Goal: Check status: Check status

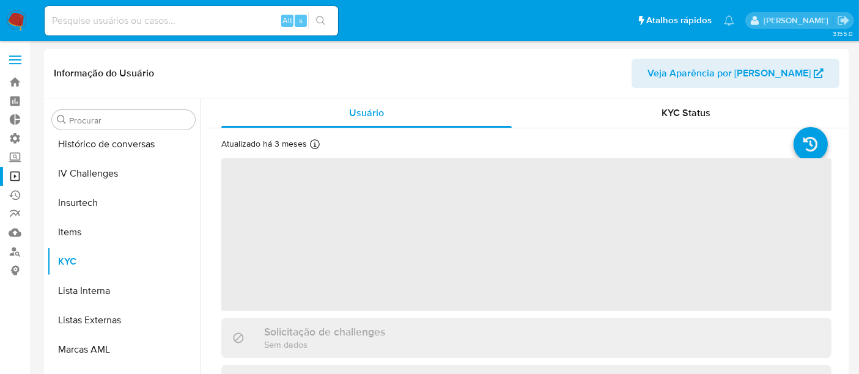
scroll to position [546, 0]
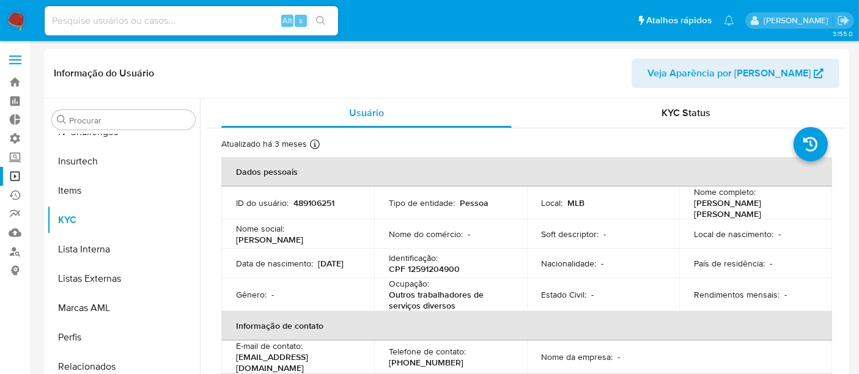
select select "10"
click at [115, 18] on input at bounding box center [192, 21] width 294 height 16
paste input "489106251"
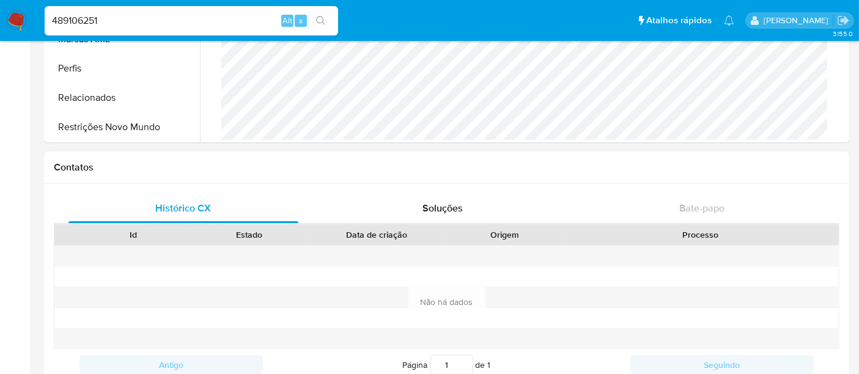
scroll to position [272, 0]
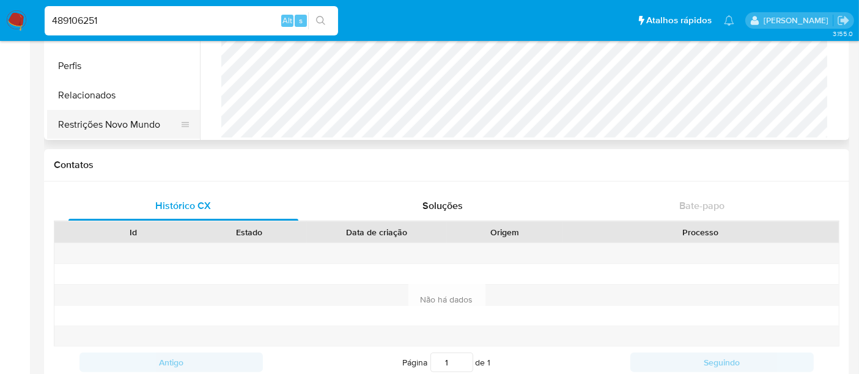
click at [99, 127] on button "Restrições Novo Mundo" at bounding box center [118, 124] width 143 height 29
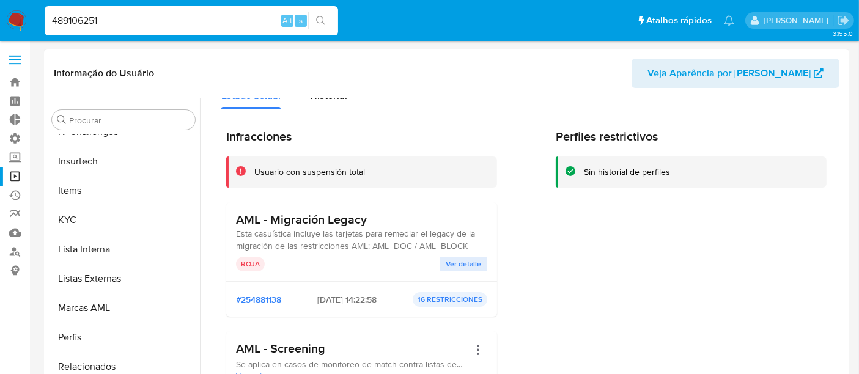
scroll to position [0, 0]
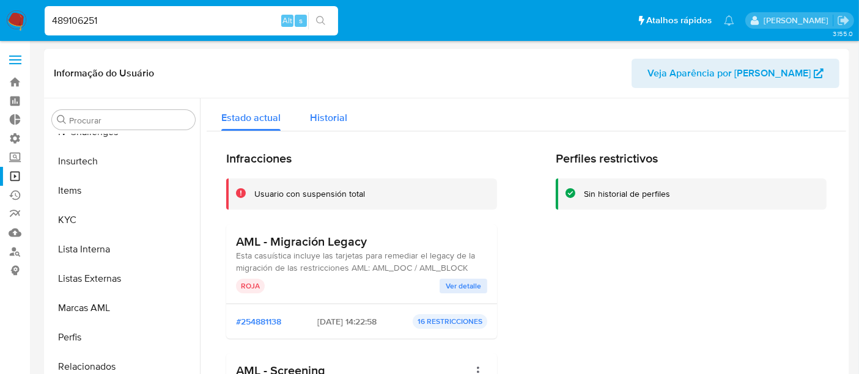
click at [325, 117] on span "Historial" at bounding box center [328, 118] width 37 height 14
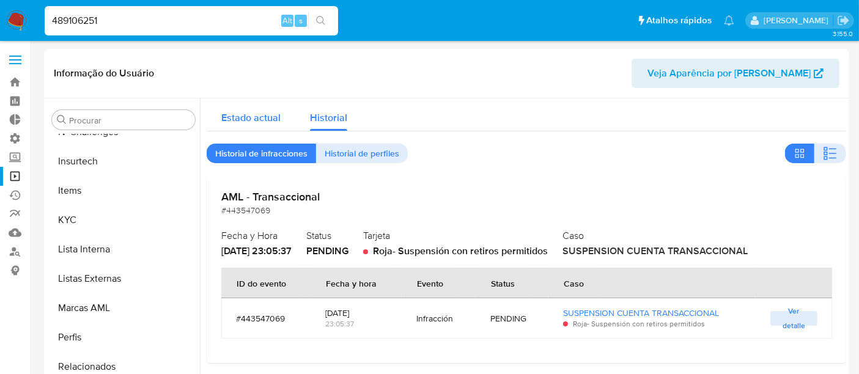
click at [242, 128] on div "Estado actual" at bounding box center [250, 114] width 59 height 32
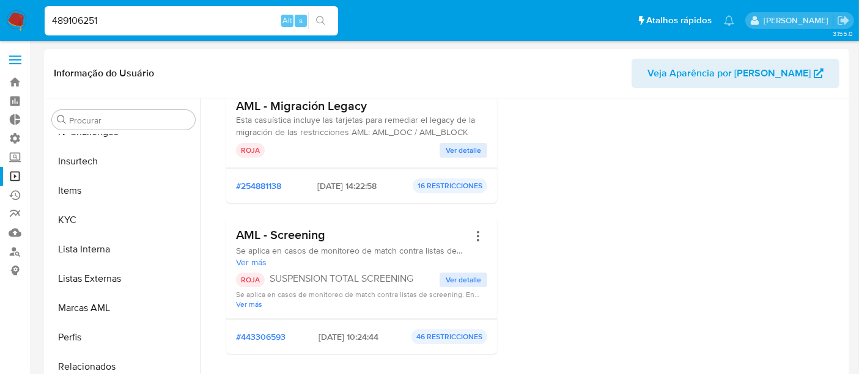
scroll to position [204, 0]
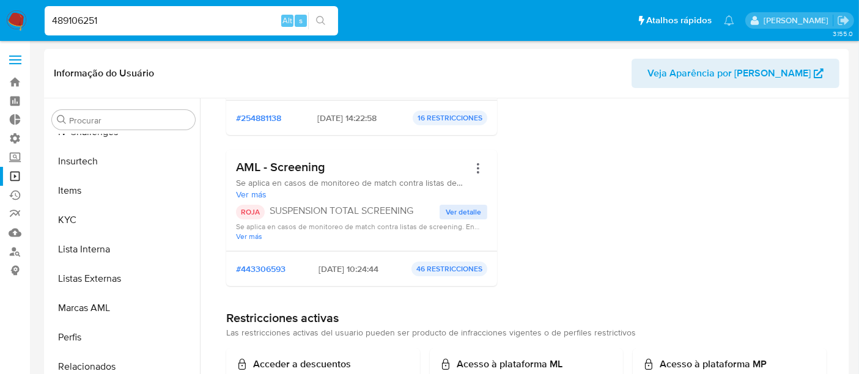
drag, startPoint x: 115, startPoint y: 23, endPoint x: 28, endPoint y: 26, distance: 87.5
click at [28, 26] on nav "Pausado Ver notificaciones 489106251 Alt s Atalhos rápidos Presiona las siguien…" at bounding box center [429, 20] width 859 height 41
paste input "668365033"
type input "668365033"
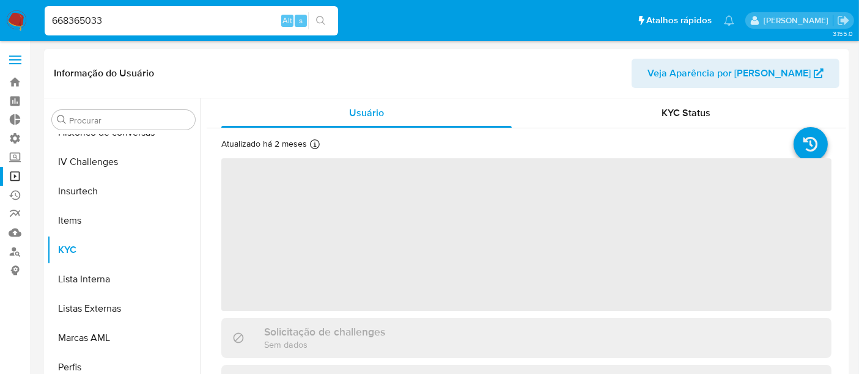
scroll to position [546, 0]
select select "10"
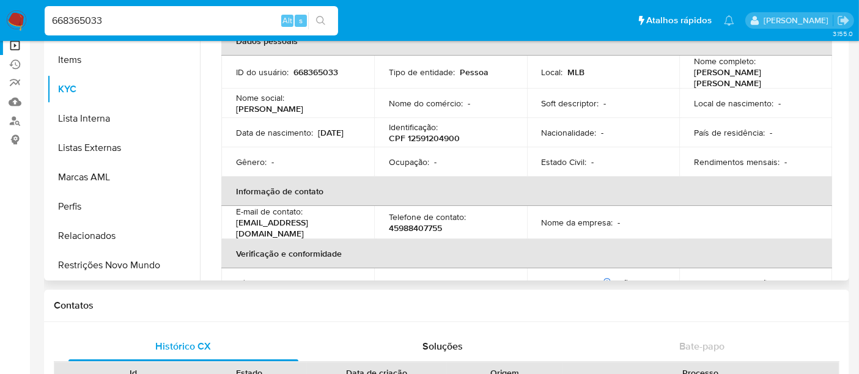
scroll to position [136, 0]
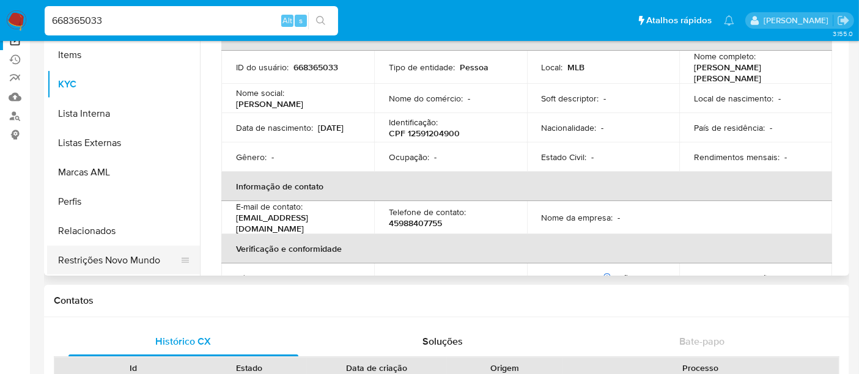
click at [132, 260] on button "Restrições Novo Mundo" at bounding box center [118, 260] width 143 height 29
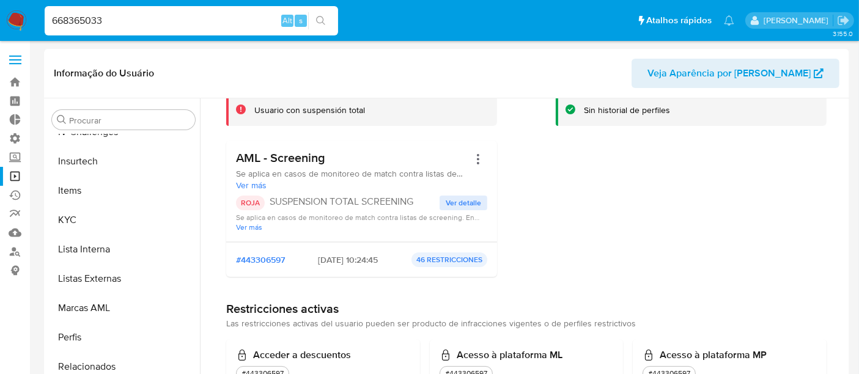
scroll to position [0, 0]
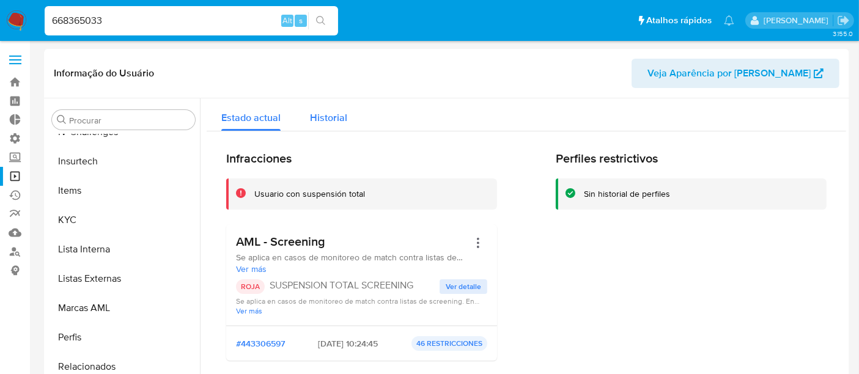
click at [319, 114] on span "Historial" at bounding box center [328, 118] width 37 height 14
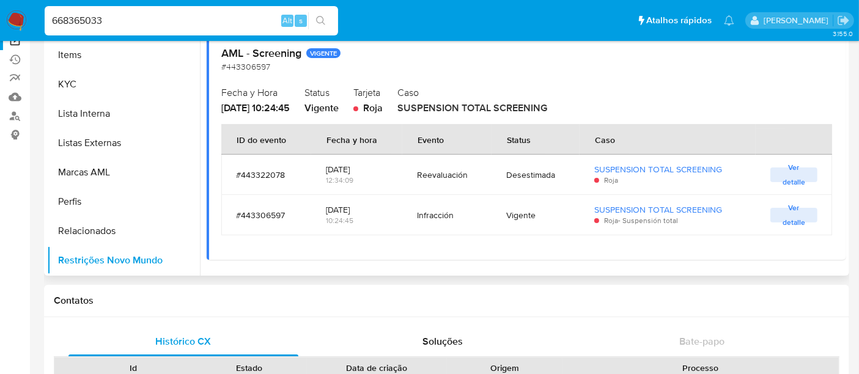
scroll to position [72, 0]
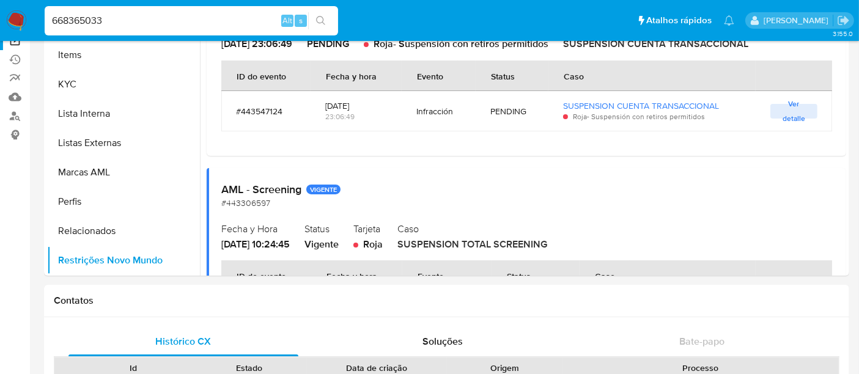
drag, startPoint x: 106, startPoint y: 19, endPoint x: 0, endPoint y: 17, distance: 106.5
click at [0, 17] on nav "Pausado Ver notificaciones 668365033 Alt s Atalhos rápidos Presiona las siguien…" at bounding box center [429, 20] width 859 height 41
paste input "85147006"
type input "685147006"
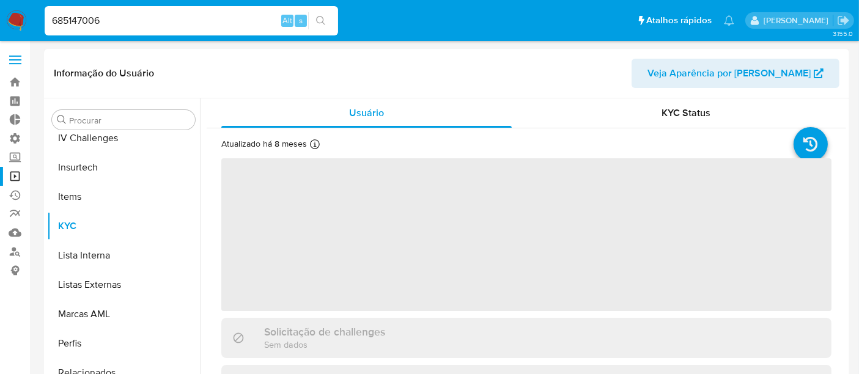
scroll to position [546, 0]
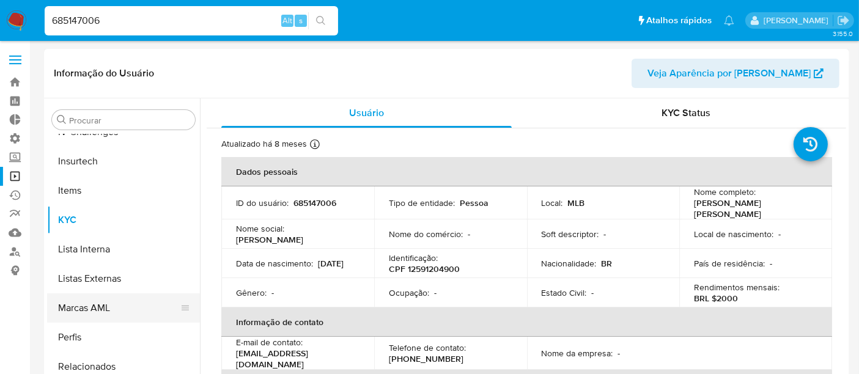
select select "10"
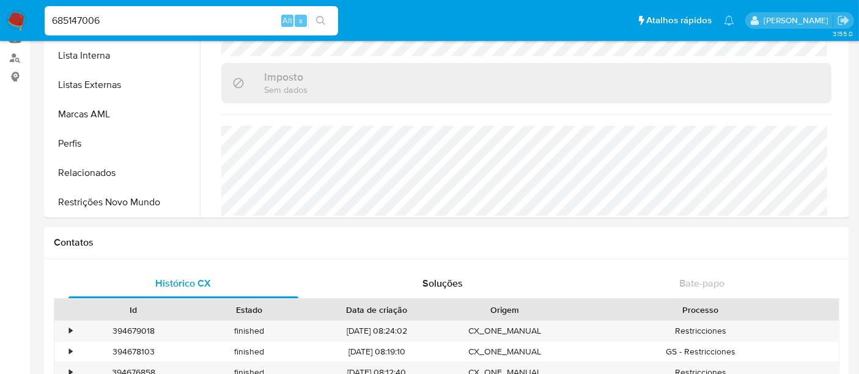
scroll to position [217, 0]
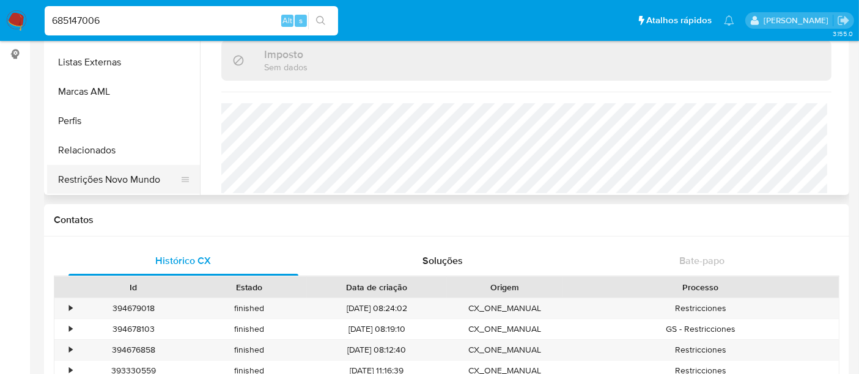
click at [91, 182] on button "Restrições Novo Mundo" at bounding box center [118, 179] width 143 height 29
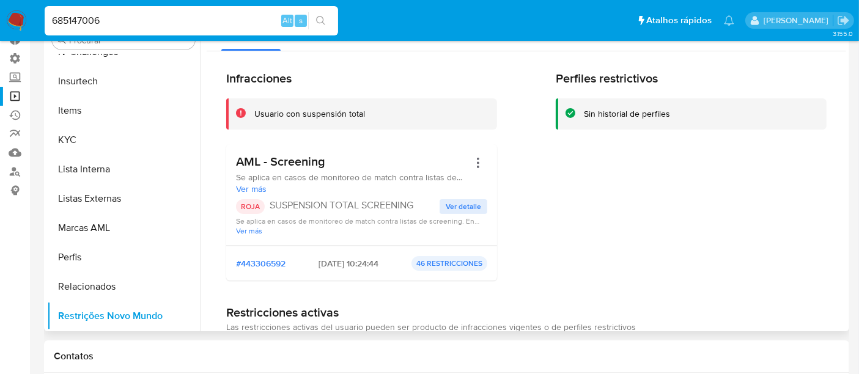
scroll to position [12, 0]
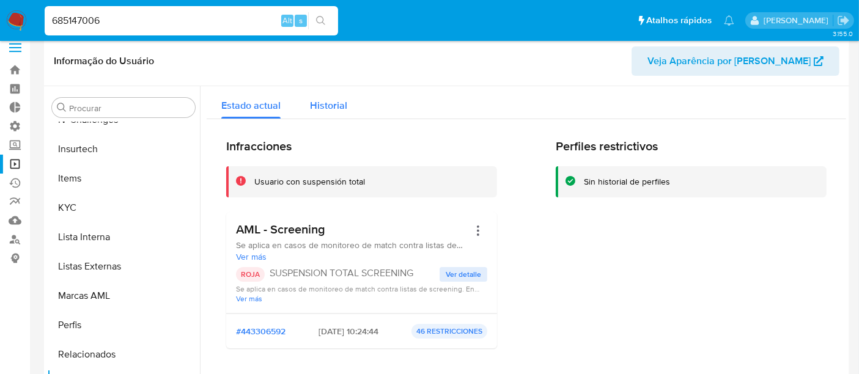
click at [319, 109] on span "Historial" at bounding box center [328, 105] width 37 height 14
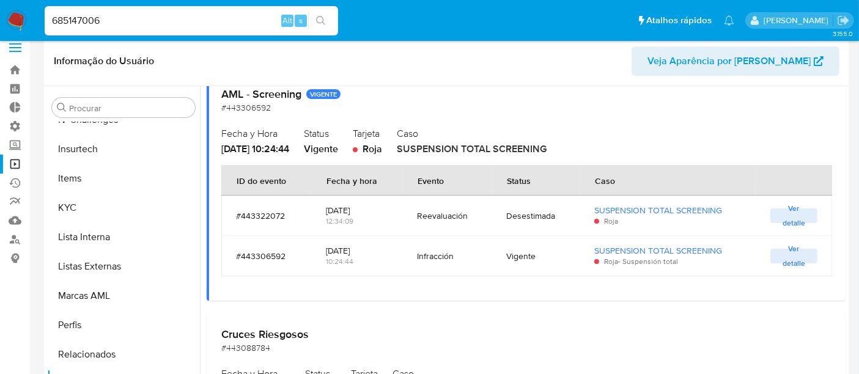
scroll to position [1408, 0]
